Goal: Check status

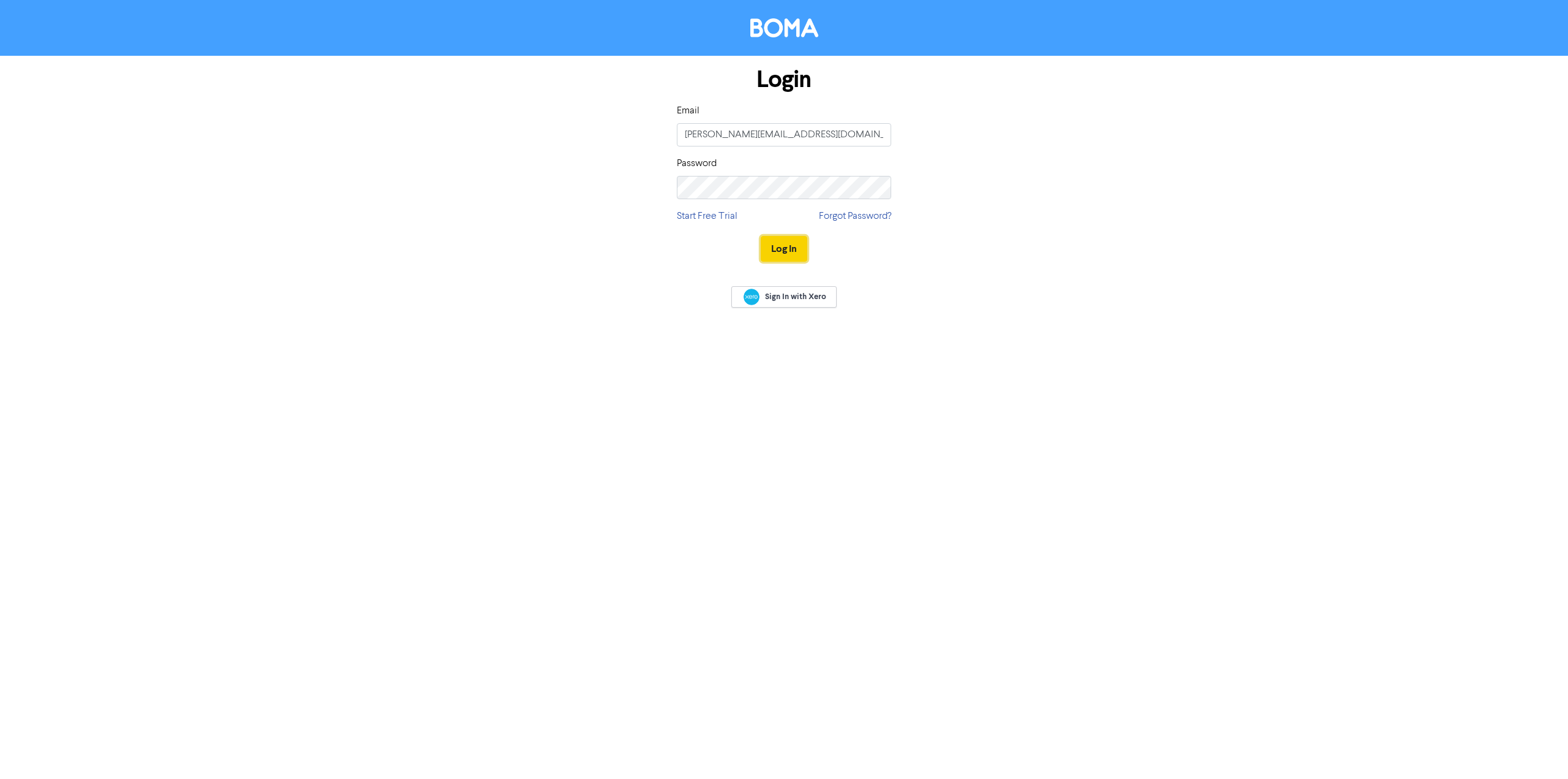
drag, startPoint x: 0, startPoint y: 0, endPoint x: 798, endPoint y: 239, distance: 833.0
click at [798, 239] on button "Log In" at bounding box center [784, 249] width 47 height 26
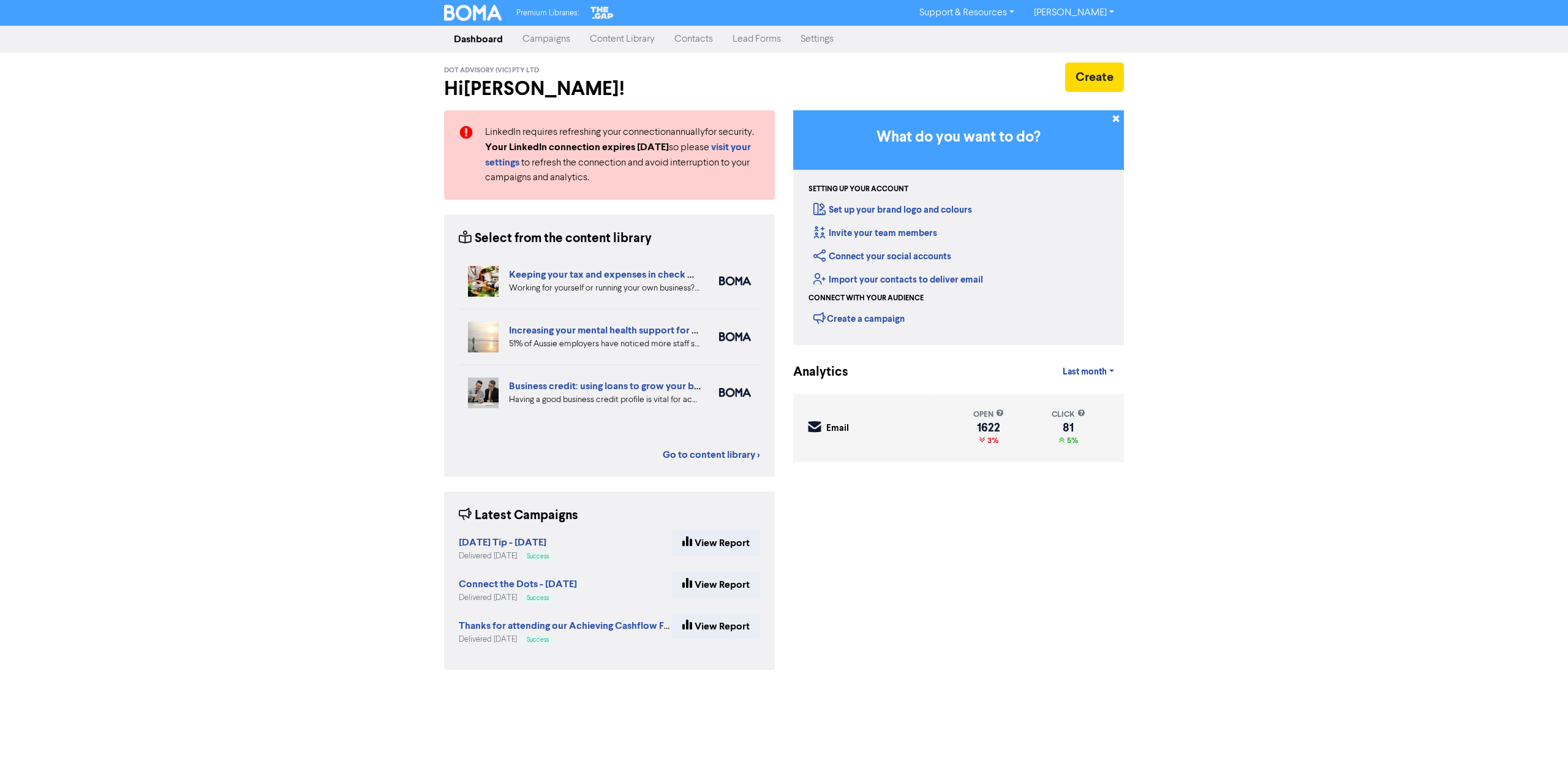
click at [563, 37] on link "Campaigns" at bounding box center [547, 39] width 68 height 25
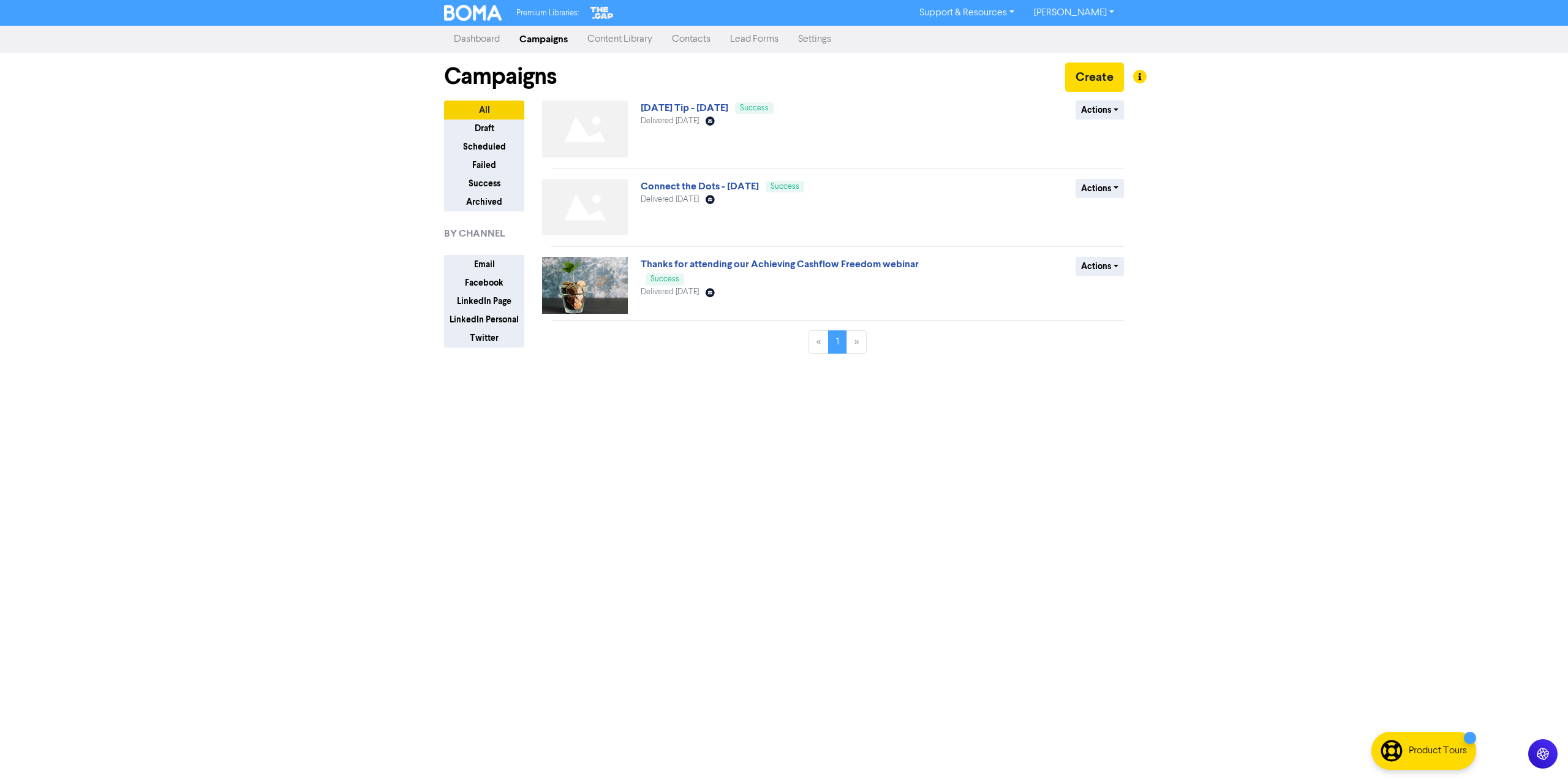
click at [724, 107] on link "[DATE] Tip - [DATE]" at bounding box center [685, 107] width 88 height 12
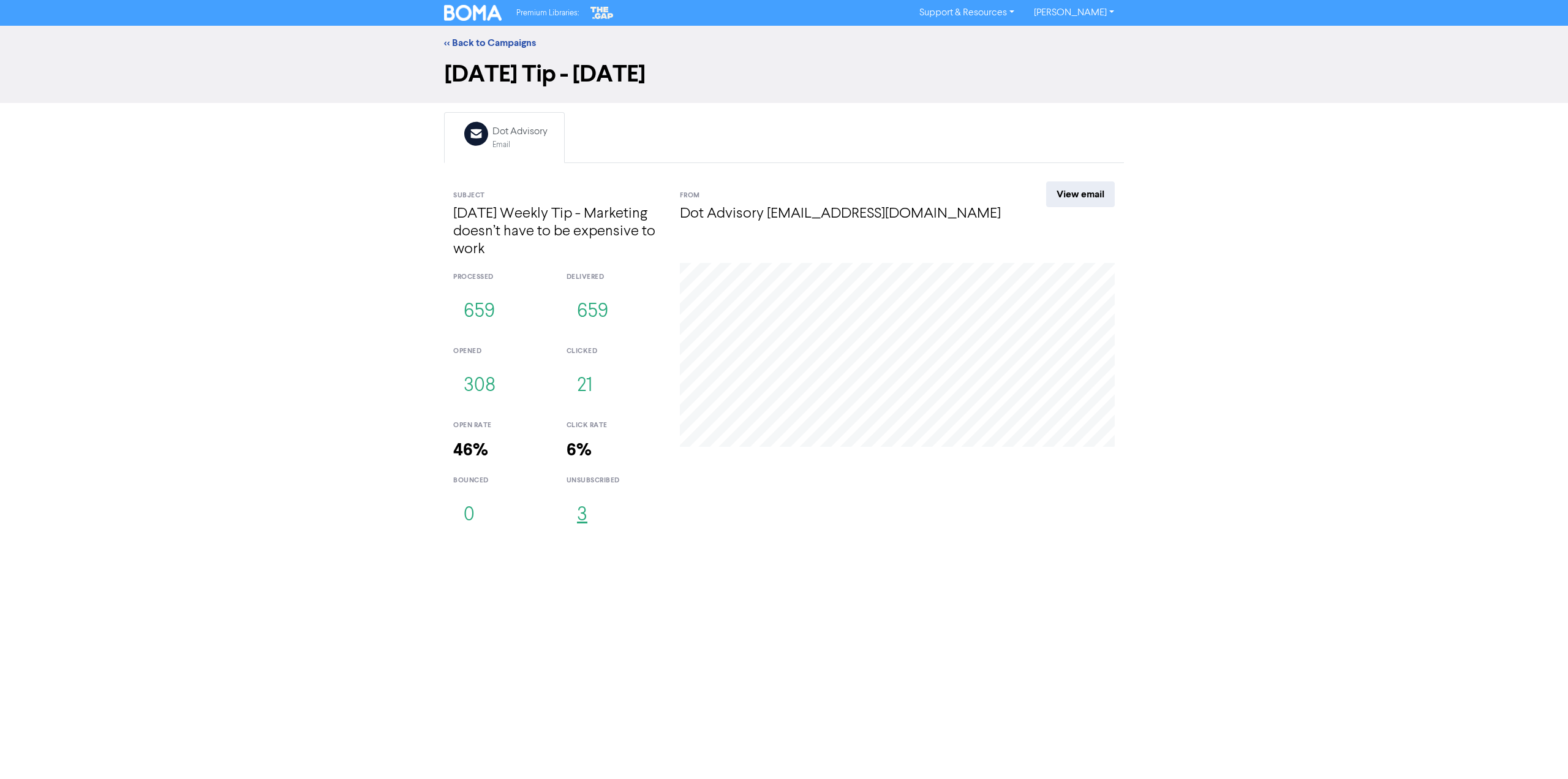
click at [586, 518] on button "3" at bounding box center [582, 515] width 31 height 40
click at [314, 354] on div "<< Back to Campaigns [DATE] Tip - [DATE] Email Created with Sketch. Dot Advisor…" at bounding box center [784, 283] width 1568 height 515
